Goal: Transaction & Acquisition: Purchase product/service

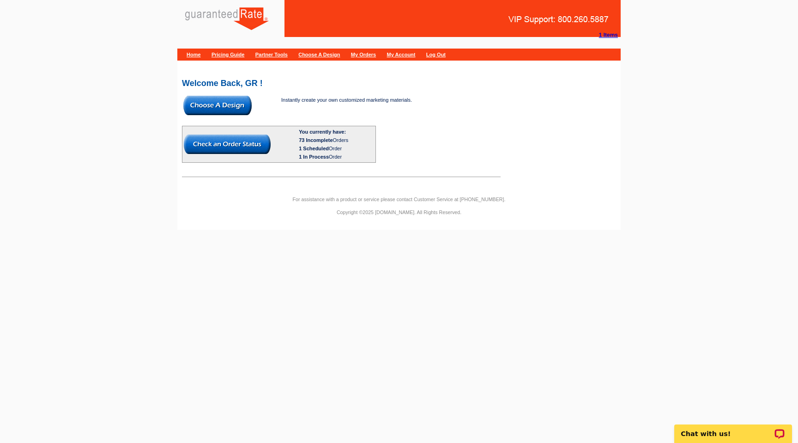
click at [224, 115] on span at bounding box center [217, 113] width 68 height 6
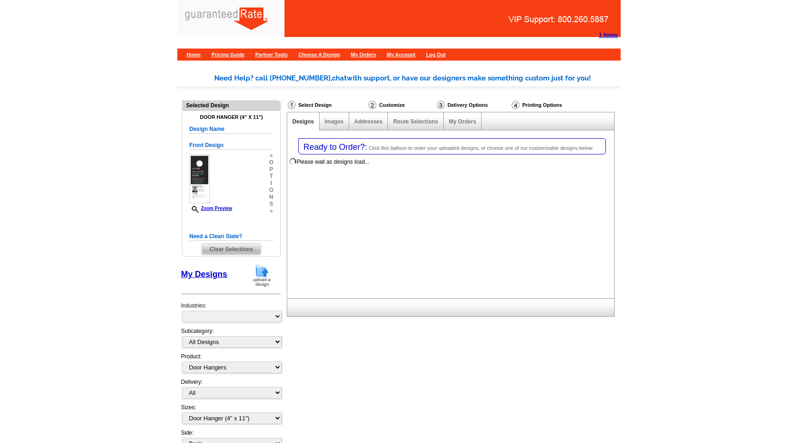
select select "4"
select select "10"
select select "back"
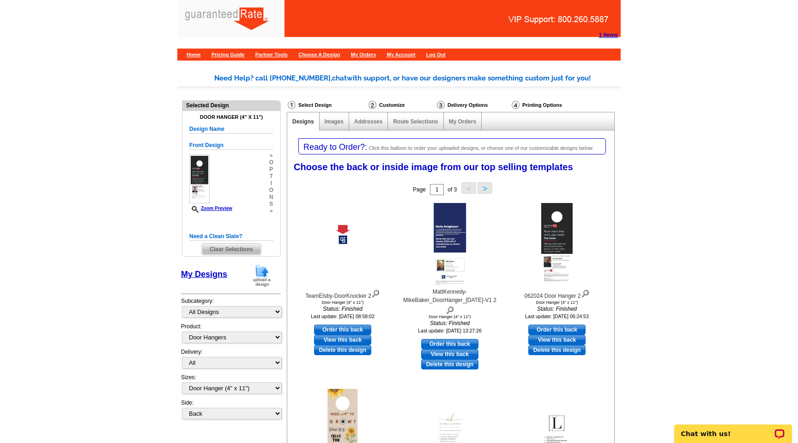
click at [232, 250] on span "Clear Selections" at bounding box center [231, 248] width 59 height 11
click at [260, 272] on img at bounding box center [262, 275] width 24 height 24
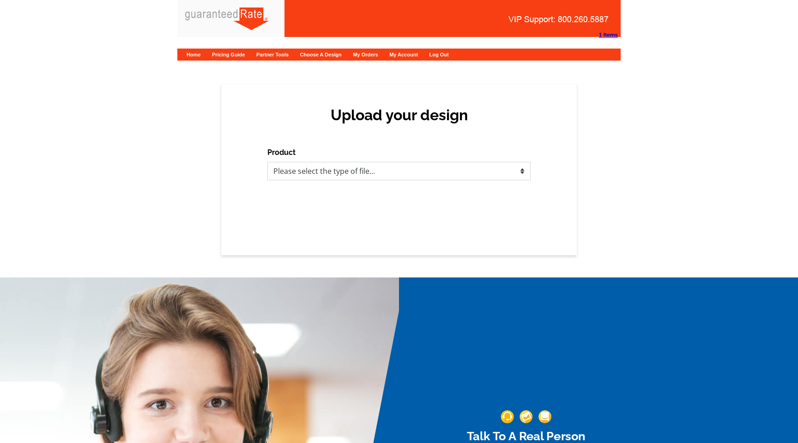
click at [394, 172] on select "Please select the type of file... Postcards Calendars Business Cards Letters an…" at bounding box center [398, 171] width 263 height 18
select select "3"
click at [267, 162] on select "Please select the type of file... Postcards Calendars Business Cards Letters an…" at bounding box center [398, 171] width 263 height 18
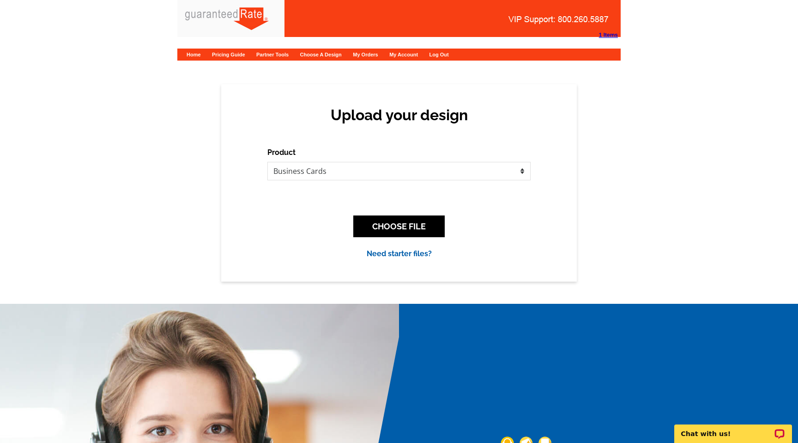
click at [371, 213] on div "CHOOSE FILE" at bounding box center [398, 226] width 263 height 36
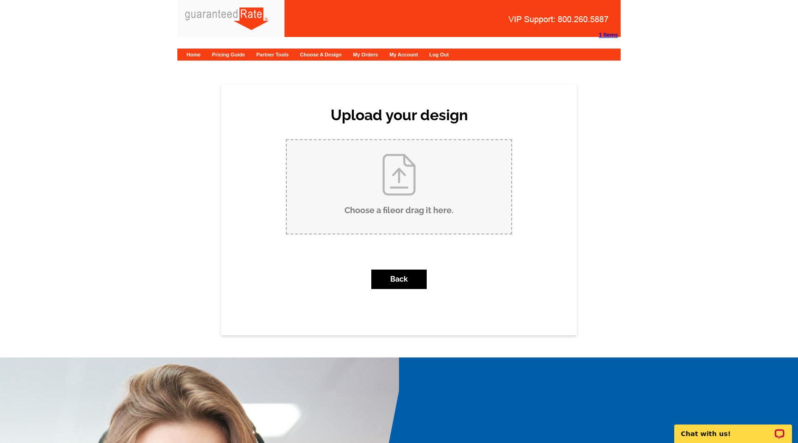
click at [378, 218] on input "Choose a file or drag it here ." at bounding box center [399, 186] width 225 height 93
type input "C:\fakepath\AaronButlerBC.pdf"
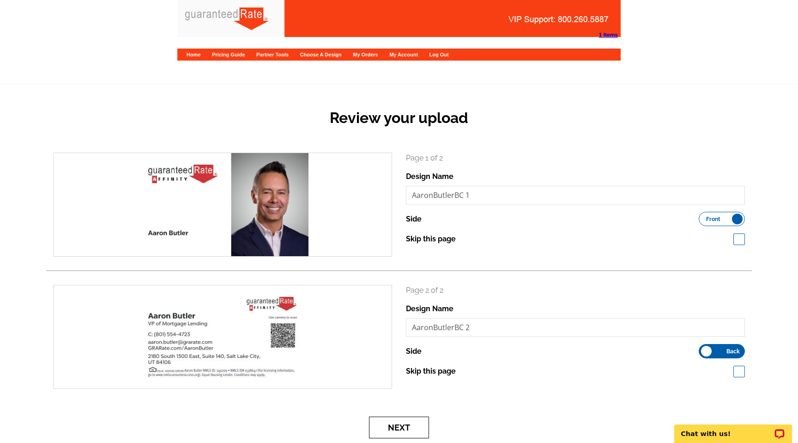
click at [415, 424] on button "Next" at bounding box center [399, 427] width 60 height 22
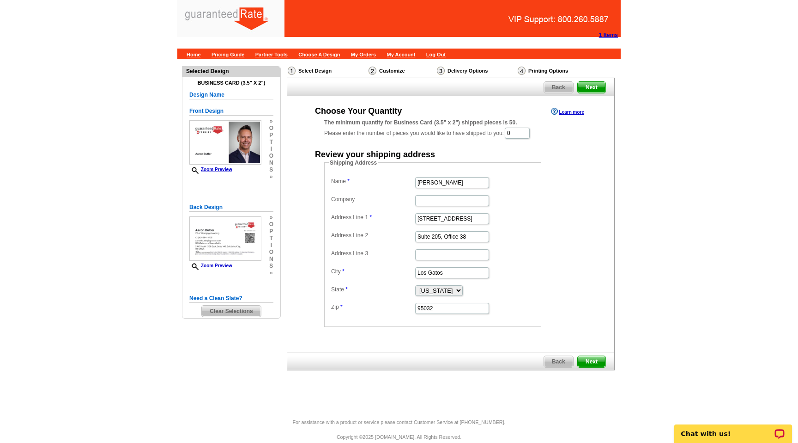
click at [764, 161] on main "Need Help? call [PHONE_NUMBER], chat with support, or have our designers make s…" at bounding box center [399, 238] width 798 height 359
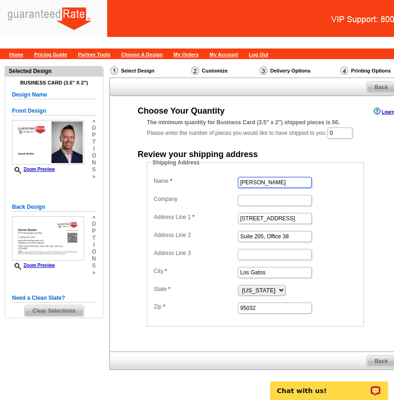
click at [277, 182] on input "Bob Bachman" at bounding box center [275, 182] width 74 height 11
type input "[PERSON_NAME]"
click at [343, 131] on input "0" at bounding box center [340, 133] width 25 height 11
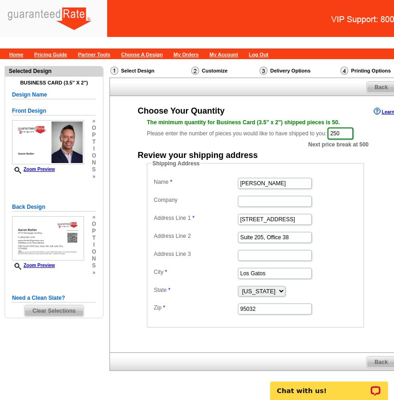
type input "250"
click at [355, 185] on dd "[PERSON_NAME]" at bounding box center [256, 183] width 208 height 14
click at [292, 220] on input "16185 Los Gatos Blvd" at bounding box center [275, 219] width 74 height 11
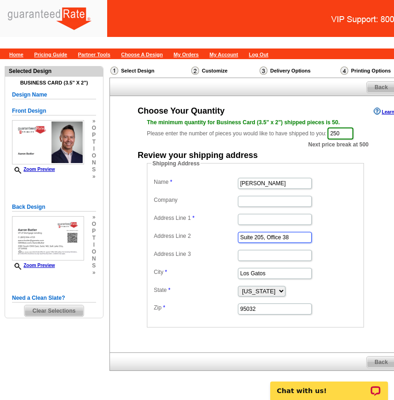
click at [278, 235] on input "Suite 205, Office 38" at bounding box center [275, 237] width 74 height 11
click at [262, 272] on input "Los Gatos" at bounding box center [275, 273] width 74 height 11
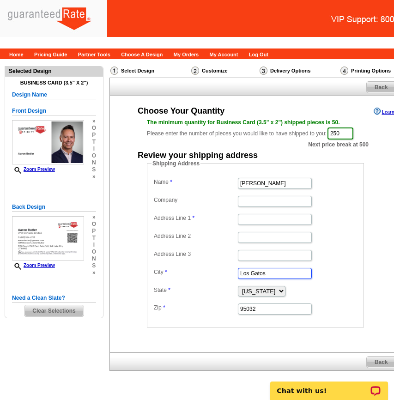
click at [262, 272] on input "Los Gatos" at bounding box center [275, 273] width 74 height 11
click at [261, 305] on input "95032" at bounding box center [275, 309] width 74 height 11
click at [254, 207] on input "Company" at bounding box center [275, 201] width 74 height 11
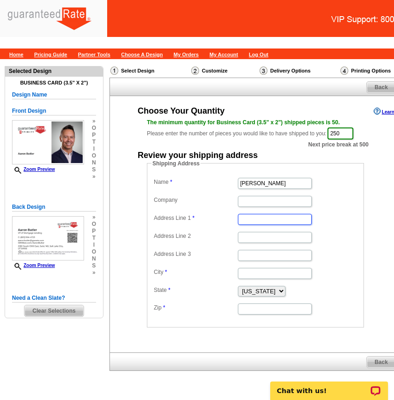
click at [243, 215] on input "Address Line 1" at bounding box center [275, 219] width 74 height 11
click at [243, 219] on input "Address Line 1" at bounding box center [275, 219] width 74 height 11
type input "2180 South 1300"
click at [251, 237] on input "Address Line 2" at bounding box center [275, 237] width 74 height 11
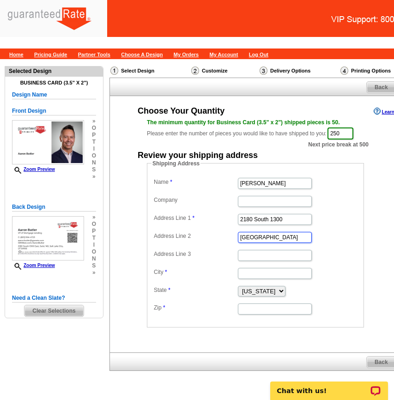
type input "East Suite 140"
click at [254, 256] on input "Address Line 3" at bounding box center [275, 255] width 74 height 11
click at [248, 272] on input "City" at bounding box center [275, 273] width 74 height 11
type input "[GEOGRAPHIC_DATA]"
click at [268, 288] on select "Alabama Alaska Arizona Arkansas California Colorado Connecticut District of Col…" at bounding box center [262, 291] width 48 height 11
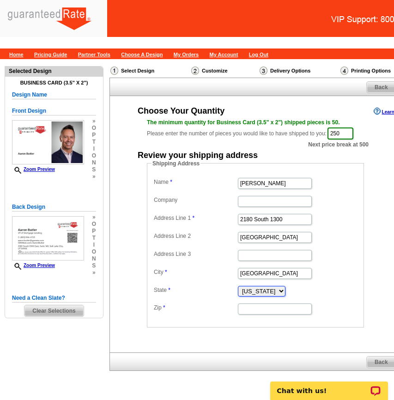
select select "UT"
click at [238, 286] on select "Alabama Alaska Arizona Arkansas California Colorado Connecticut District of Col…" at bounding box center [262, 291] width 48 height 11
click at [267, 313] on input "Zip" at bounding box center [275, 309] width 74 height 11
type input "84106"
click at [363, 307] on fieldset "Shipping Address Name Aaron Butler Company Address Line 1 2180 South 1300 Addre…" at bounding box center [255, 243] width 217 height 168
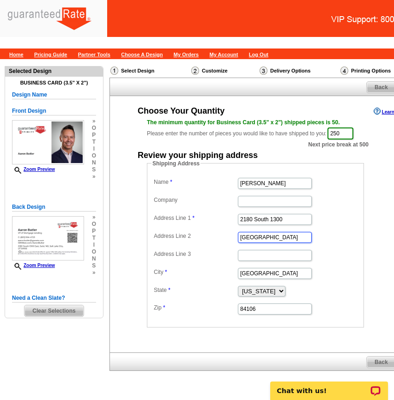
drag, startPoint x: 252, startPoint y: 237, endPoint x: 237, endPoint y: 237, distance: 15.2
click at [237, 237] on dd "East Suite 140" at bounding box center [256, 237] width 208 height 14
type input "Suite 140"
click at [286, 219] on input "2180 South 1300" at bounding box center [275, 219] width 74 height 11
paste input "East"
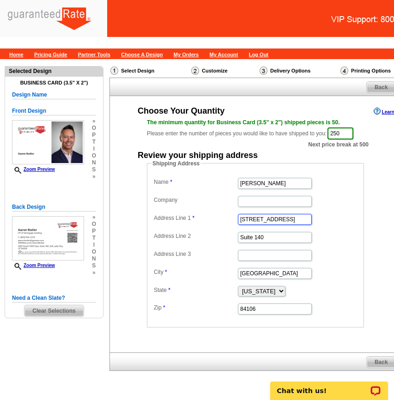
type input "[STREET_ADDRESS]"
click at [348, 243] on dd "Suite 140" at bounding box center [256, 237] width 208 height 14
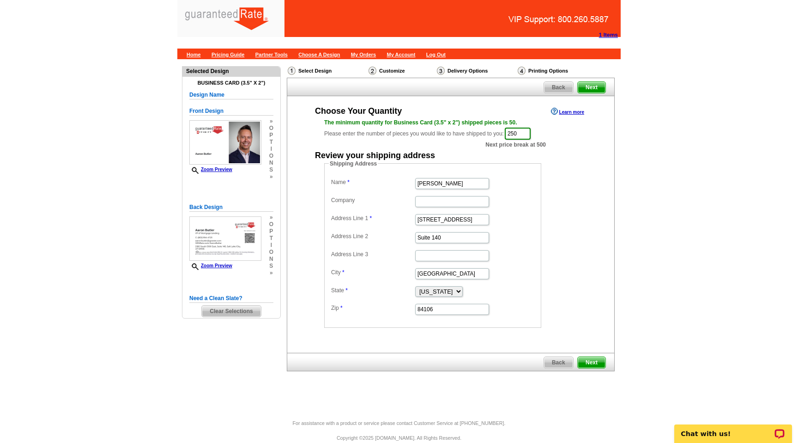
click at [586, 367] on span "Next" at bounding box center [592, 362] width 28 height 11
click at [594, 363] on span "Next" at bounding box center [592, 362] width 28 height 11
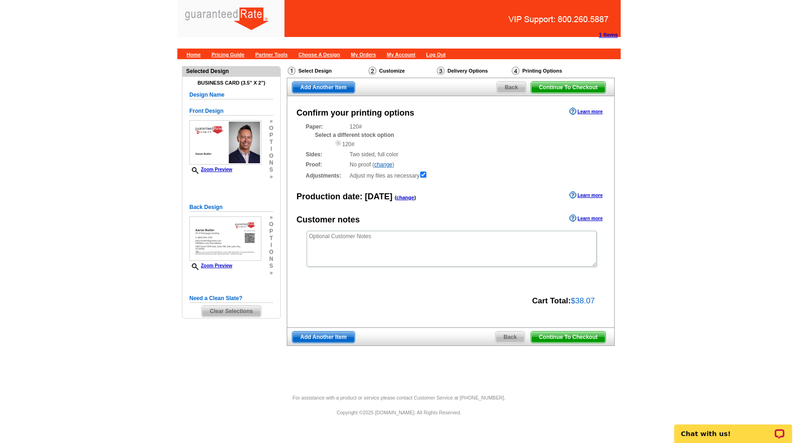
click at [588, 337] on span "Continue To Checkout" at bounding box center [568, 336] width 74 height 11
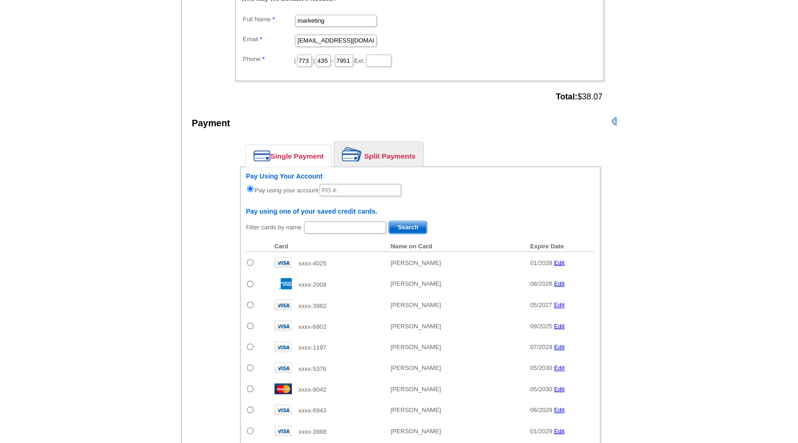
scroll to position [465, 0]
